Goal: Task Accomplishment & Management: Use online tool/utility

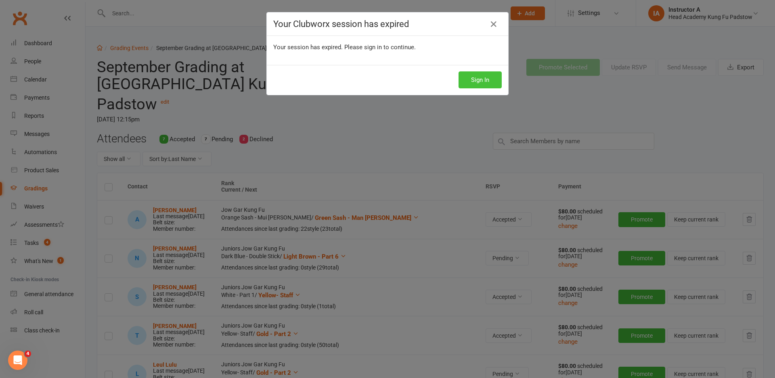
click at [487, 79] on button "Sign In" at bounding box center [480, 79] width 43 height 17
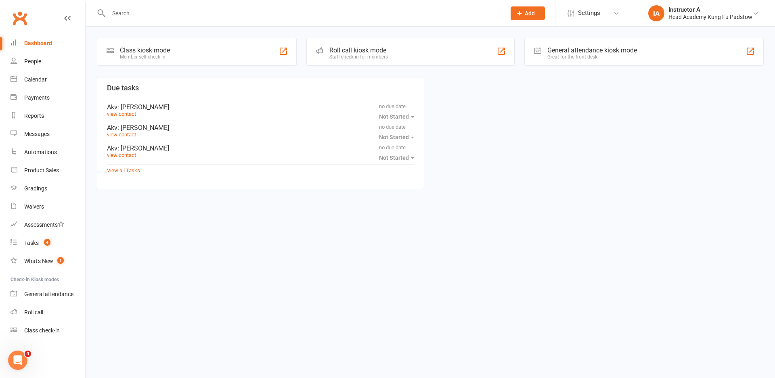
click at [354, 49] on div "Roll call kiosk mode" at bounding box center [359, 50] width 59 height 8
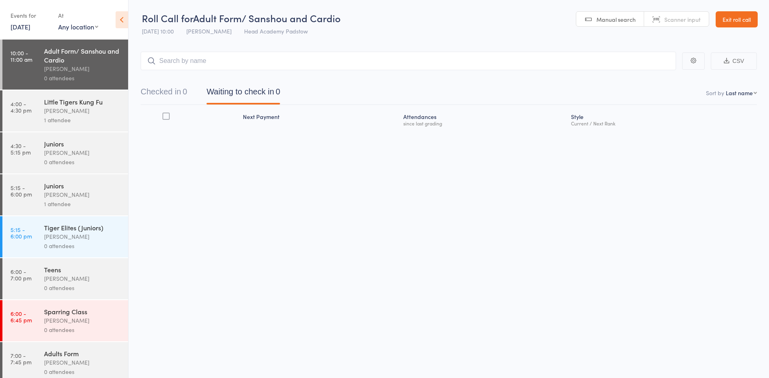
click at [74, 112] on div "James Agius" at bounding box center [82, 110] width 77 height 9
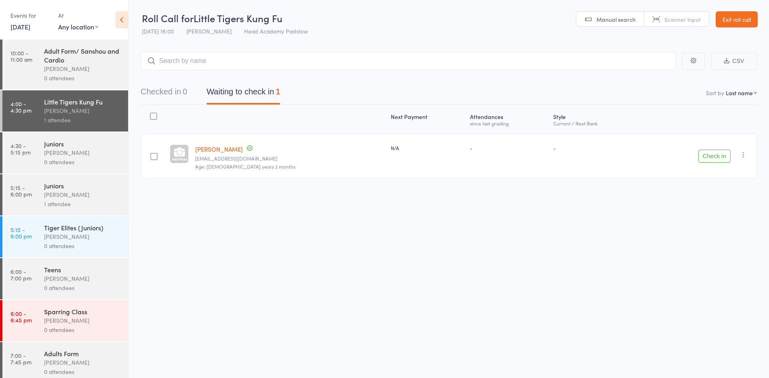
click at [82, 82] on div "0 attendees" at bounding box center [82, 78] width 77 height 9
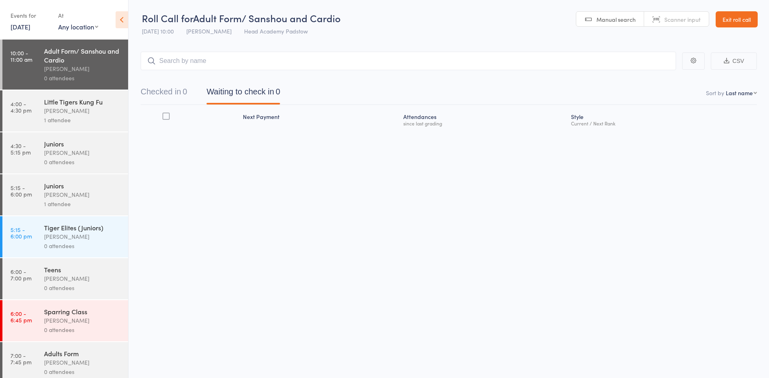
click at [86, 191] on div "James Agius" at bounding box center [82, 194] width 77 height 9
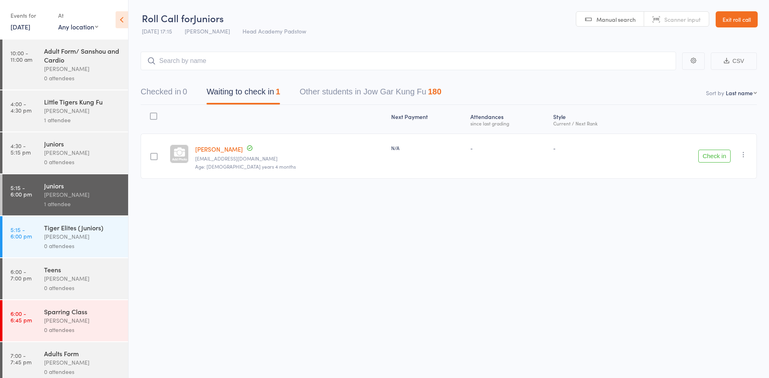
click at [79, 68] on div "James Agius" at bounding box center [82, 68] width 77 height 9
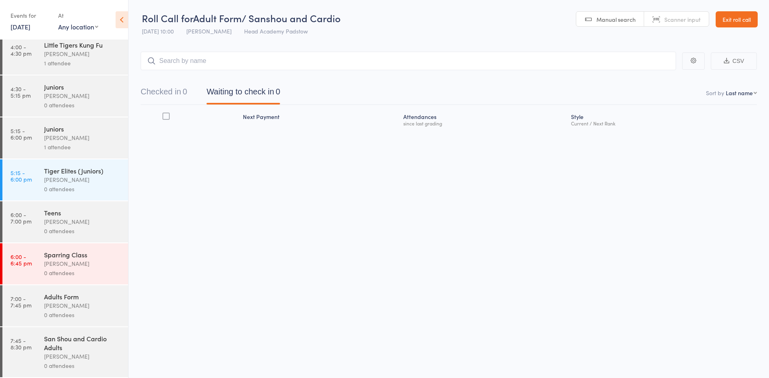
click at [30, 28] on link "16 Sep, 2025" at bounding box center [21, 26] width 20 height 9
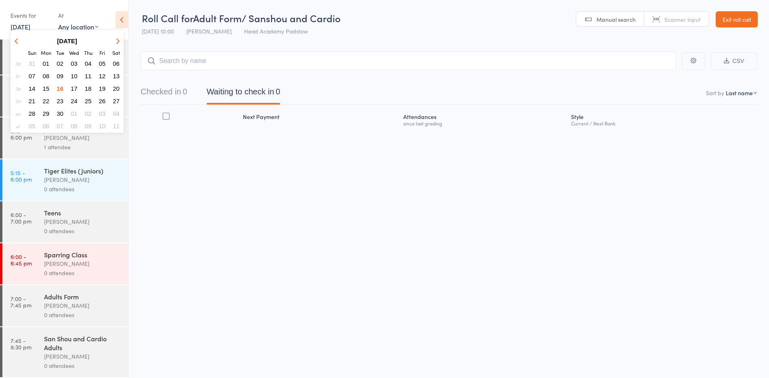
click at [46, 104] on span "22" at bounding box center [46, 101] width 7 height 7
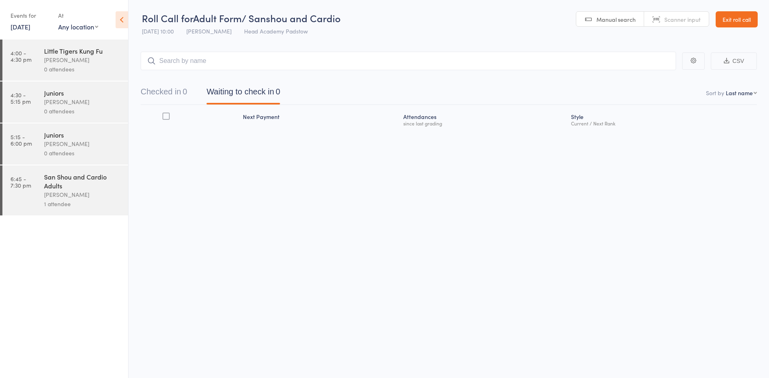
click at [84, 193] on div "James Agius" at bounding box center [82, 194] width 77 height 9
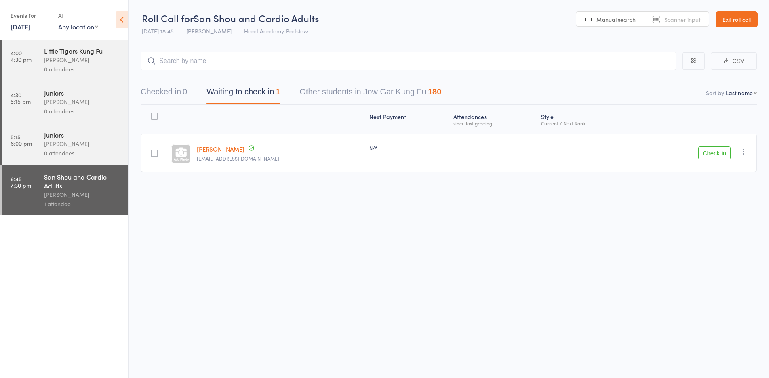
click at [30, 27] on link "22 Sep, 2025" at bounding box center [21, 26] width 20 height 9
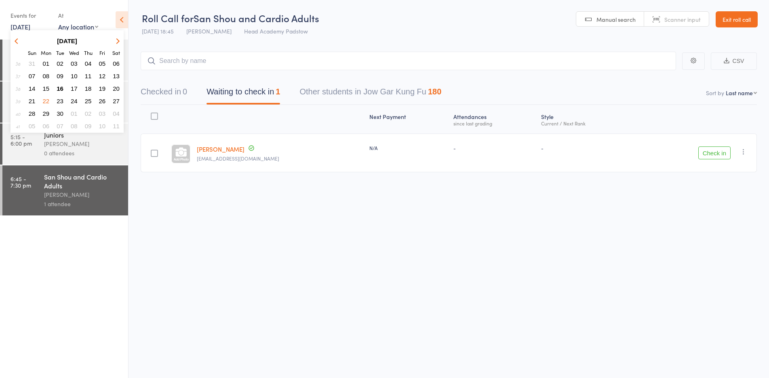
click at [61, 90] on span "16" at bounding box center [60, 88] width 7 height 7
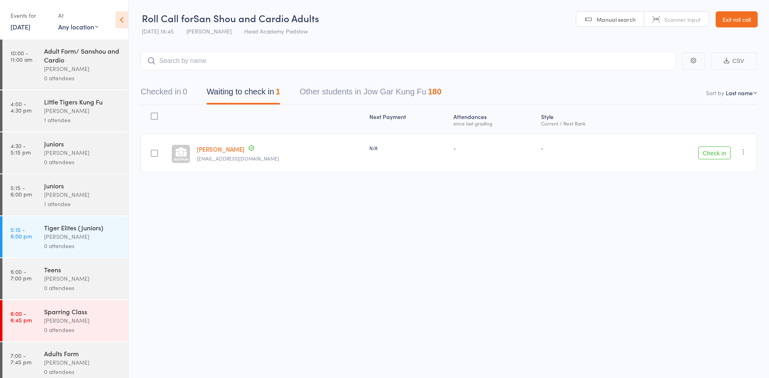
click at [43, 73] on link "10:00 - 11:00 am Adult Form/ Sanshou and Cardio James Agius 0 attendees" at bounding box center [65, 65] width 126 height 50
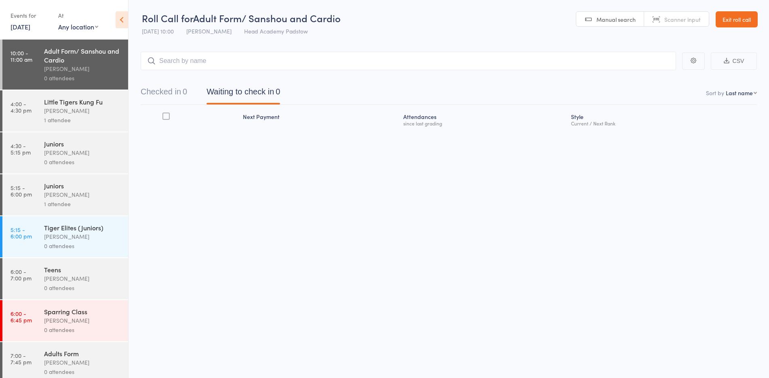
click at [55, 115] on div "James Agius" at bounding box center [82, 110] width 77 height 9
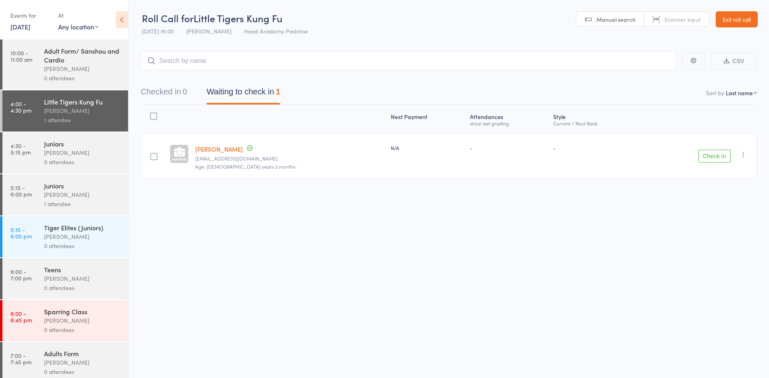
click at [92, 63] on div "Adult Form/ Sanshou and Cardio" at bounding box center [82, 55] width 77 height 18
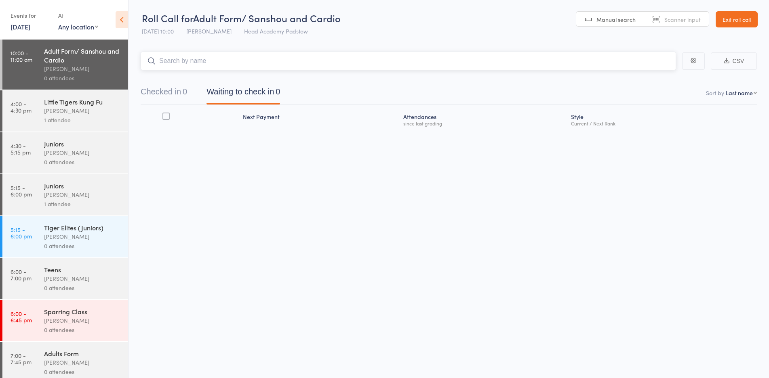
click at [200, 62] on input "search" at bounding box center [408, 61] width 535 height 19
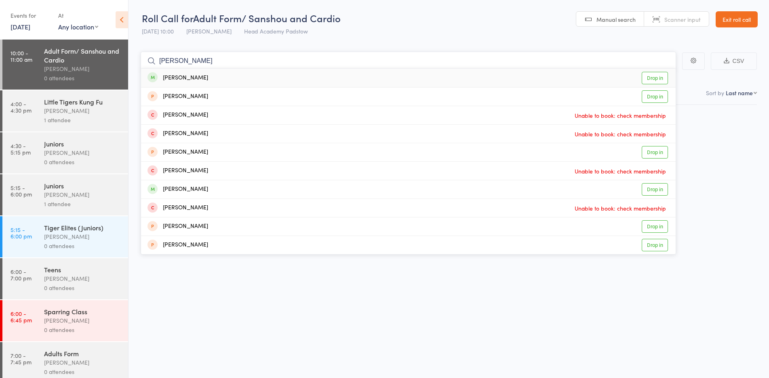
type input "kate mo"
click at [662, 78] on link "Drop in" at bounding box center [654, 78] width 26 height 13
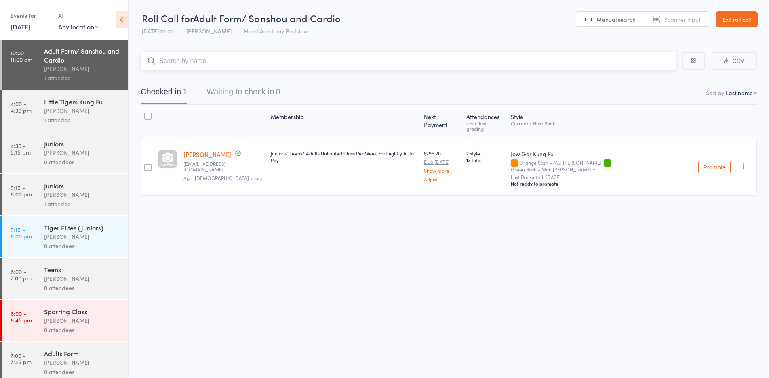
scroll to position [0, 0]
click at [169, 64] on input "search" at bounding box center [408, 60] width 535 height 19
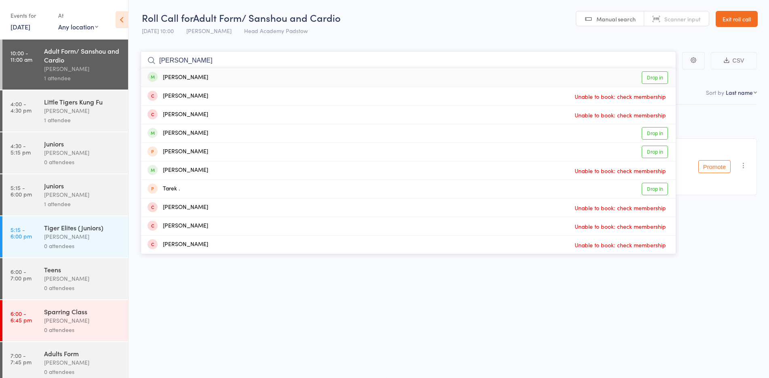
type input "tania"
click at [647, 76] on link "Drop in" at bounding box center [654, 77] width 26 height 13
